Goal: Navigation & Orientation: Understand site structure

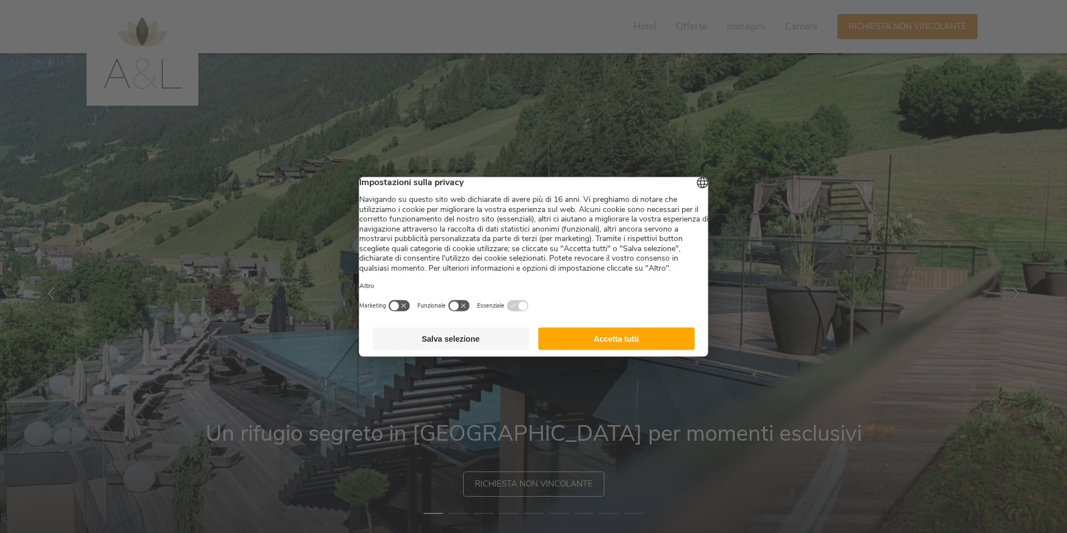
click at [654, 345] on button "Accetta tutti" at bounding box center [616, 338] width 157 height 22
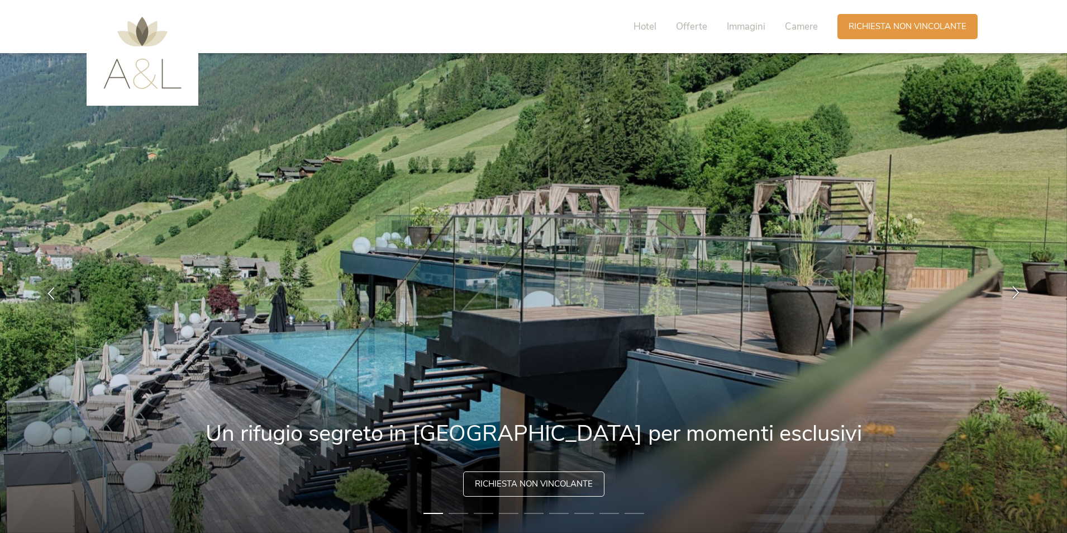
click at [1021, 296] on icon at bounding box center [1016, 292] width 13 height 13
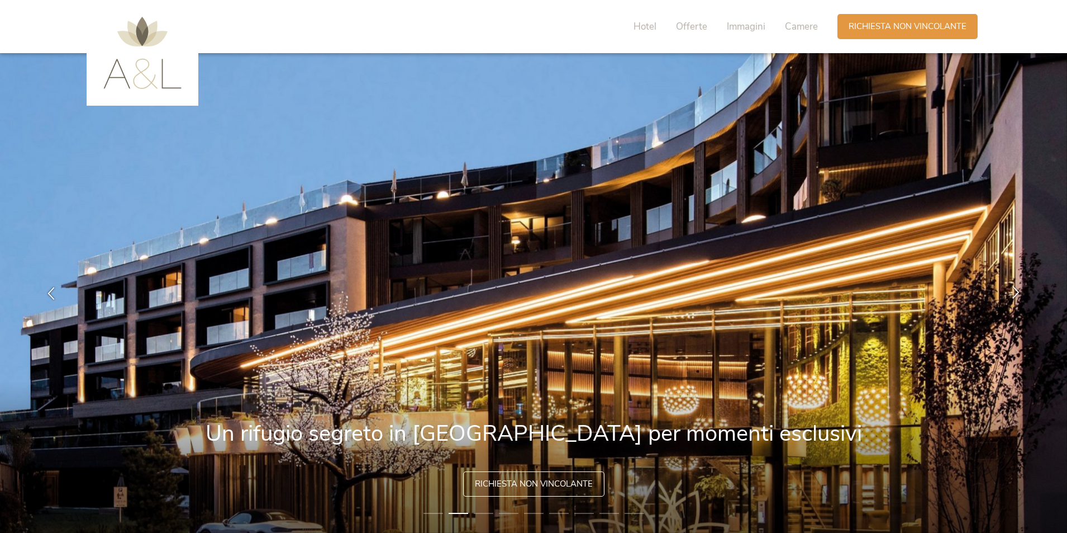
click at [1021, 296] on icon at bounding box center [1016, 292] width 13 height 13
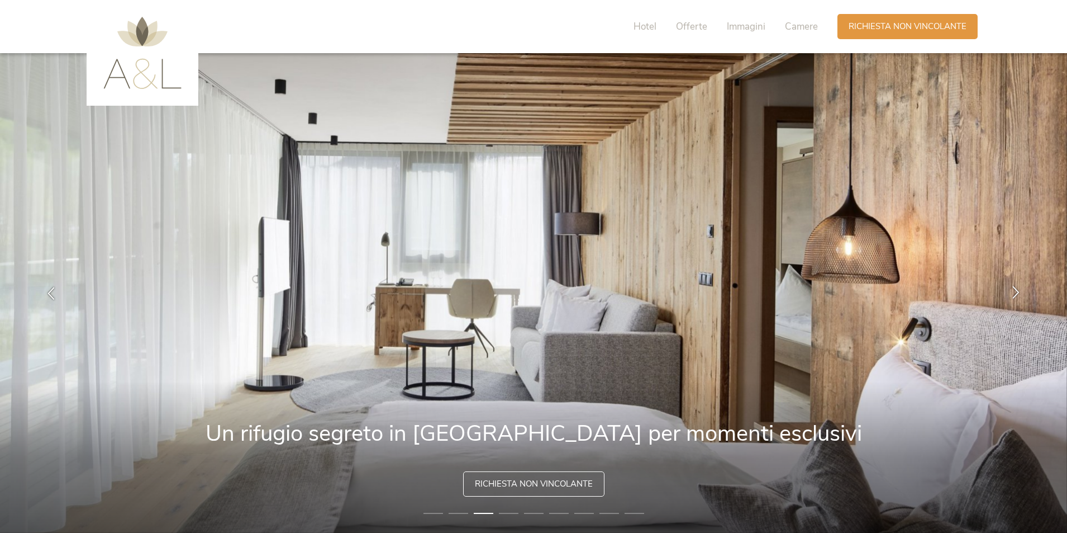
click at [1018, 293] on icon at bounding box center [1016, 292] width 13 height 13
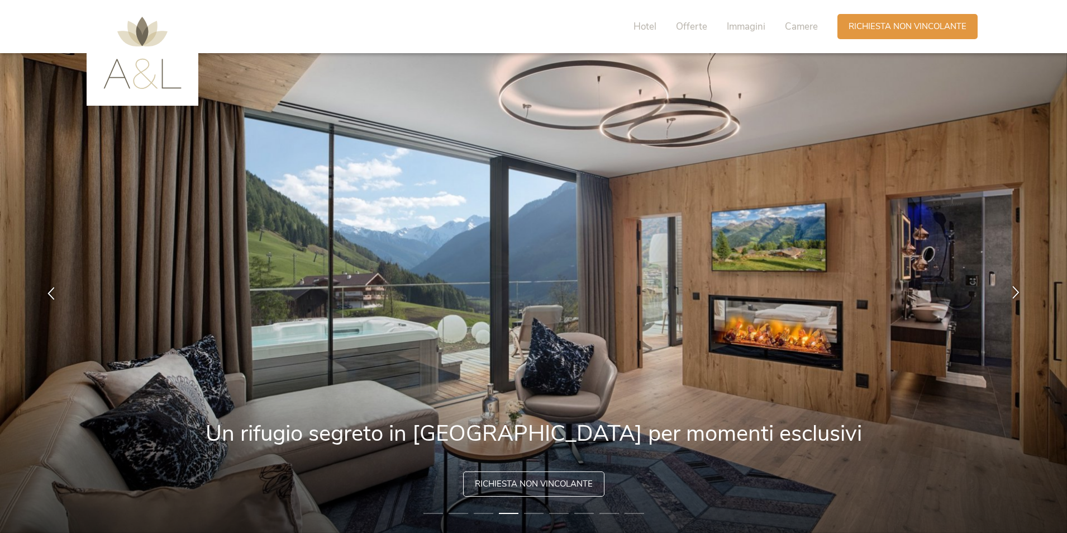
click at [1018, 293] on icon at bounding box center [1016, 292] width 13 height 13
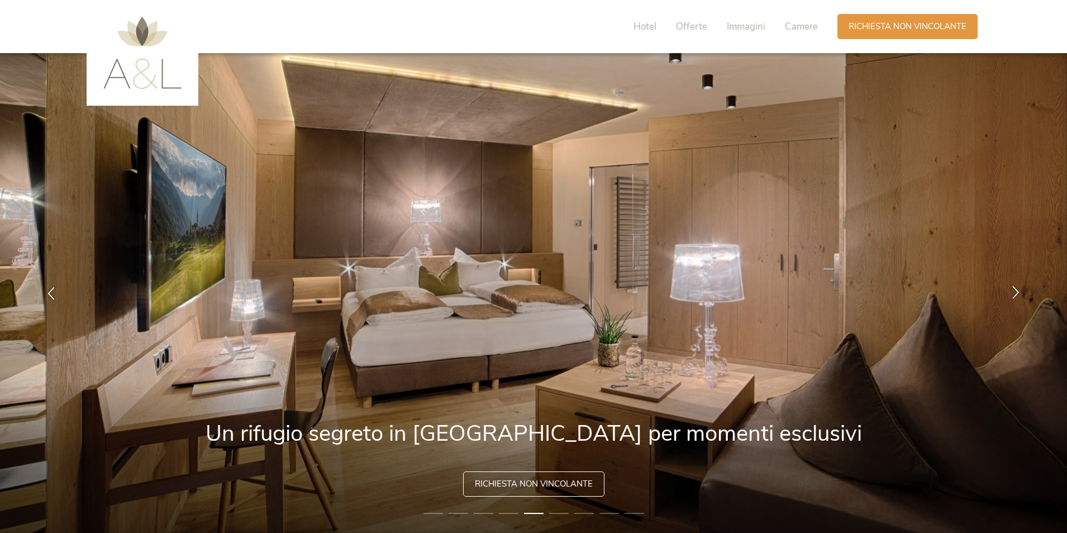
click at [1017, 293] on icon at bounding box center [1016, 292] width 13 height 13
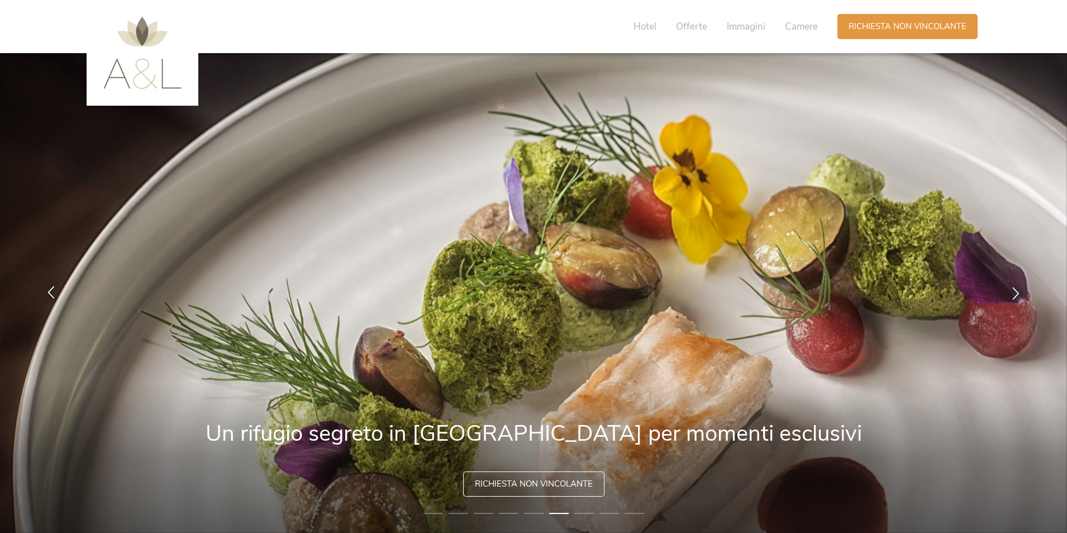
click at [50, 285] on div at bounding box center [51, 293] width 35 height 35
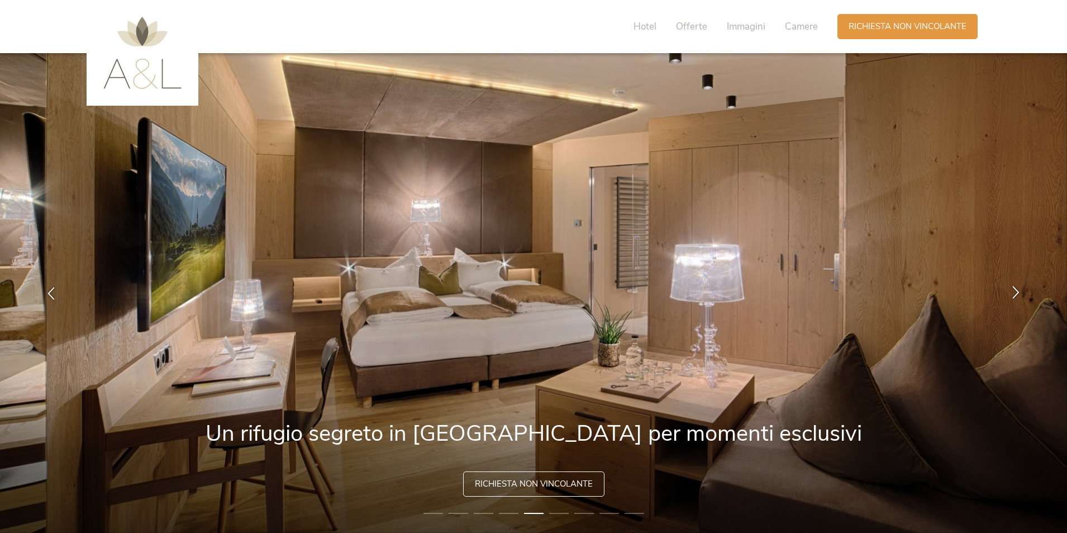
click at [1013, 309] on div at bounding box center [1016, 293] width 35 height 35
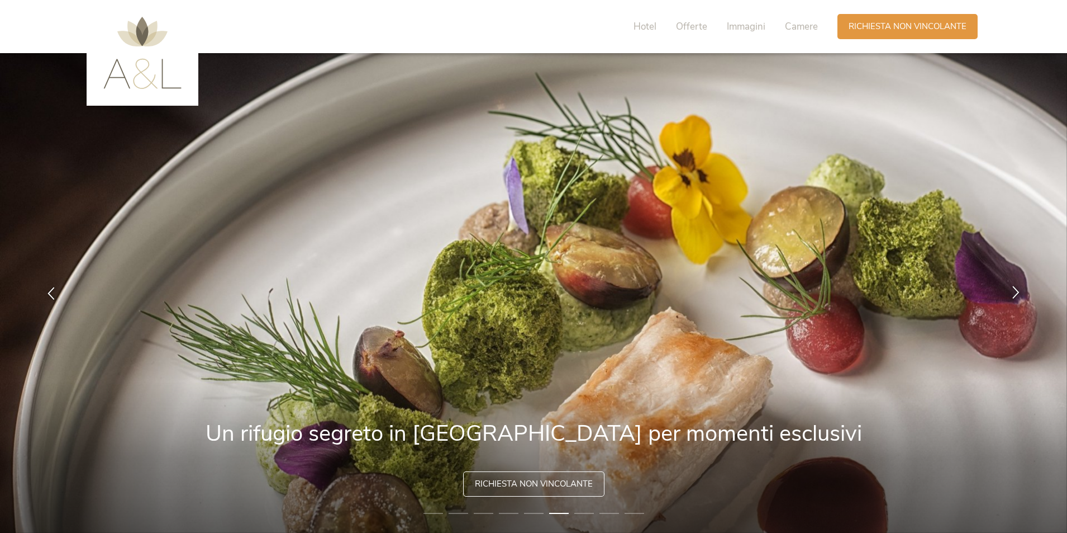
click at [1015, 303] on div at bounding box center [1016, 293] width 35 height 35
click at [1016, 301] on div at bounding box center [1016, 293] width 35 height 35
